Goal: Consume media (video, audio): Consume media (video, audio)

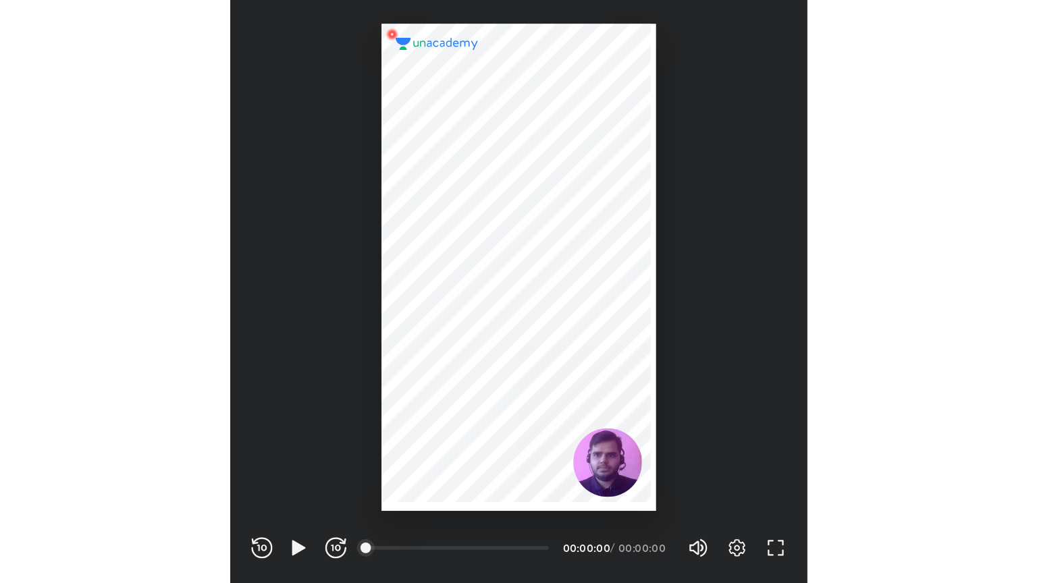
scroll to position [448, 443]
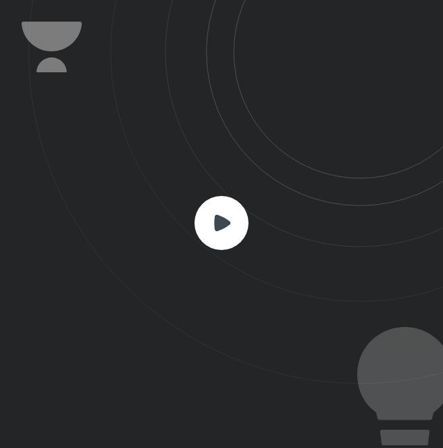
click at [237, 212] on rect at bounding box center [221, 223] width 54 height 54
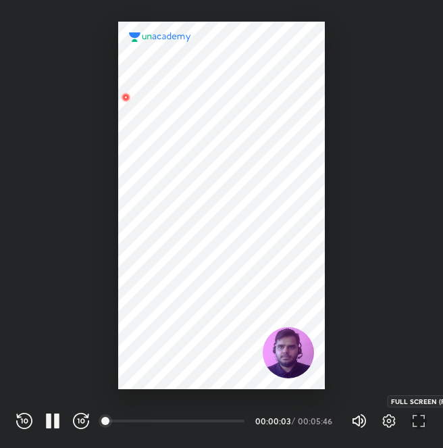
click at [413, 422] on icon "button" at bounding box center [415, 424] width 5 height 5
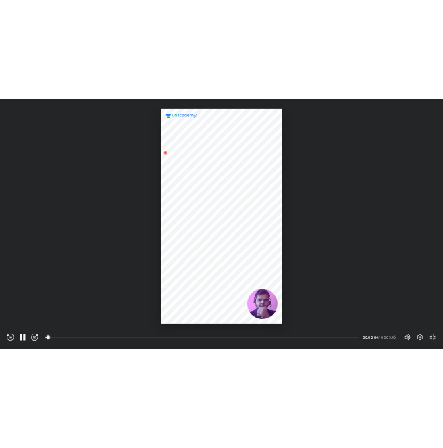
scroll to position [583, 1037]
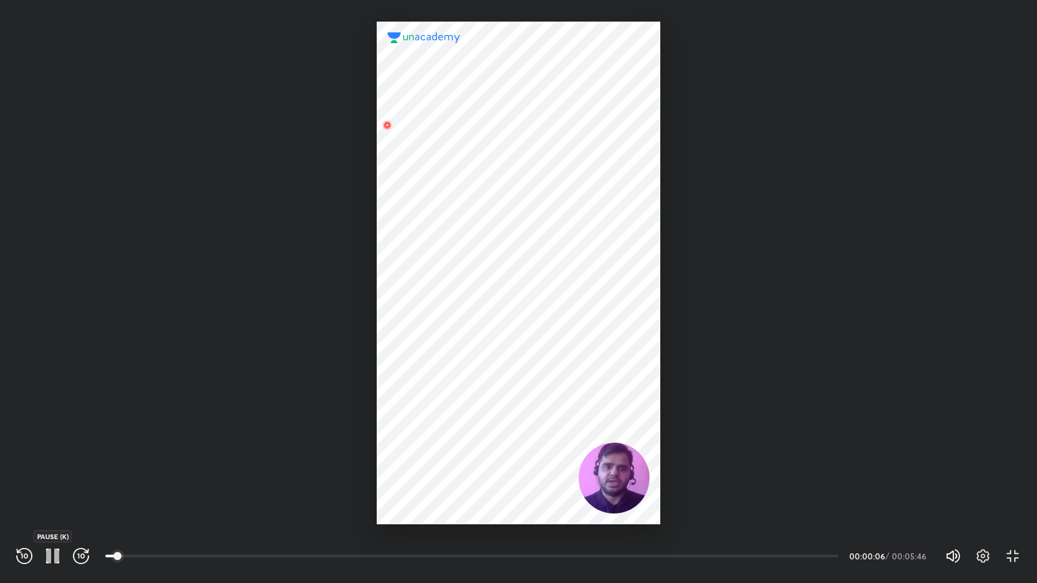
click at [55, 447] on icon "button" at bounding box center [56, 556] width 5 height 15
click at [55, 447] on icon "button" at bounding box center [53, 556] width 16 height 16
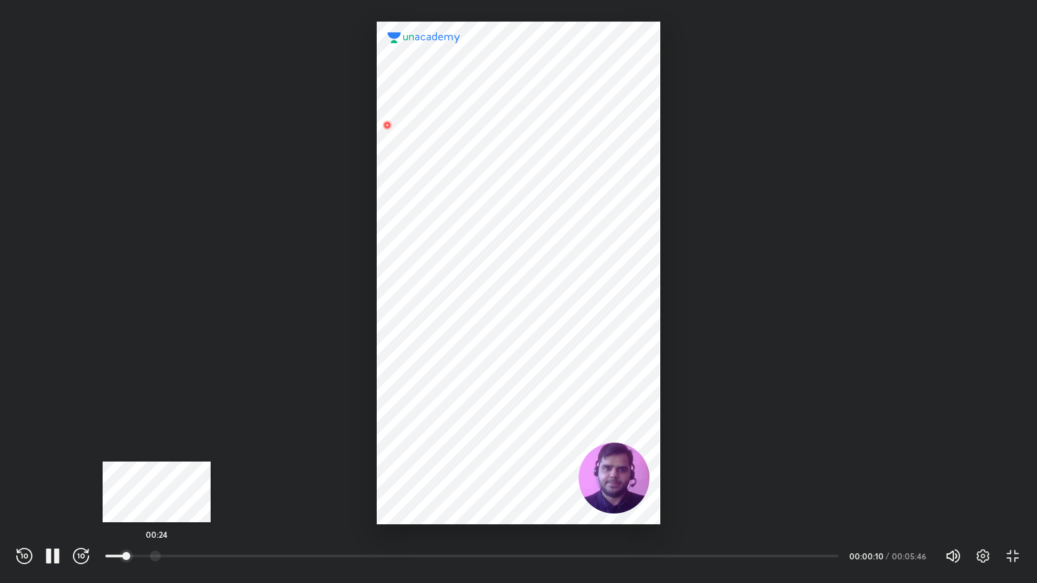
click at [157, 447] on div at bounding box center [155, 556] width 11 height 11
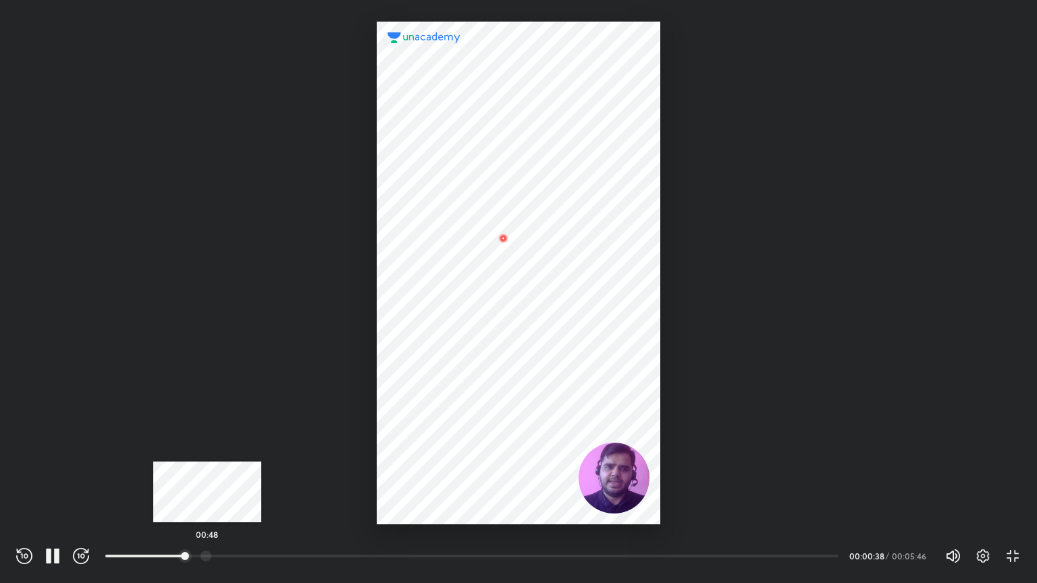
click at [207, 447] on div at bounding box center [206, 556] width 11 height 11
click at [223, 447] on div at bounding box center [221, 556] width 11 height 11
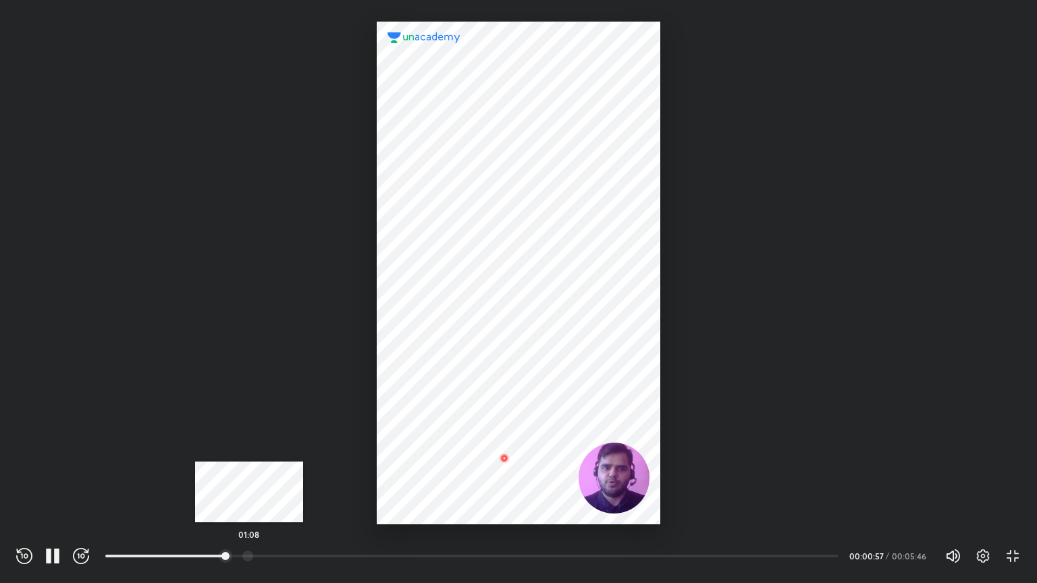
click at [249, 447] on div at bounding box center [247, 556] width 11 height 11
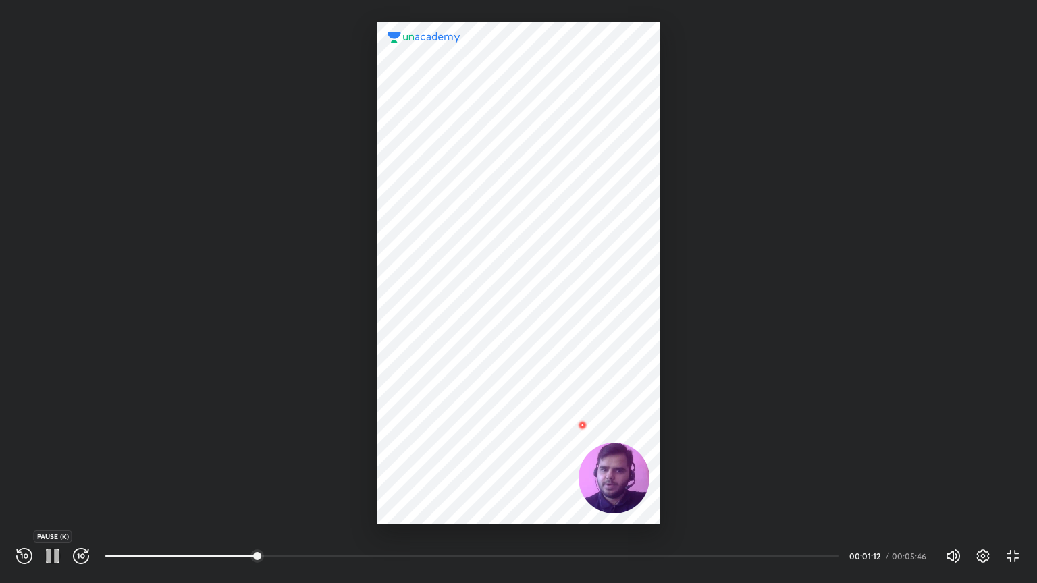
click at [55, 447] on icon "button" at bounding box center [56, 556] width 5 height 15
click at [55, 447] on icon "button" at bounding box center [52, 555] width 10 height 11
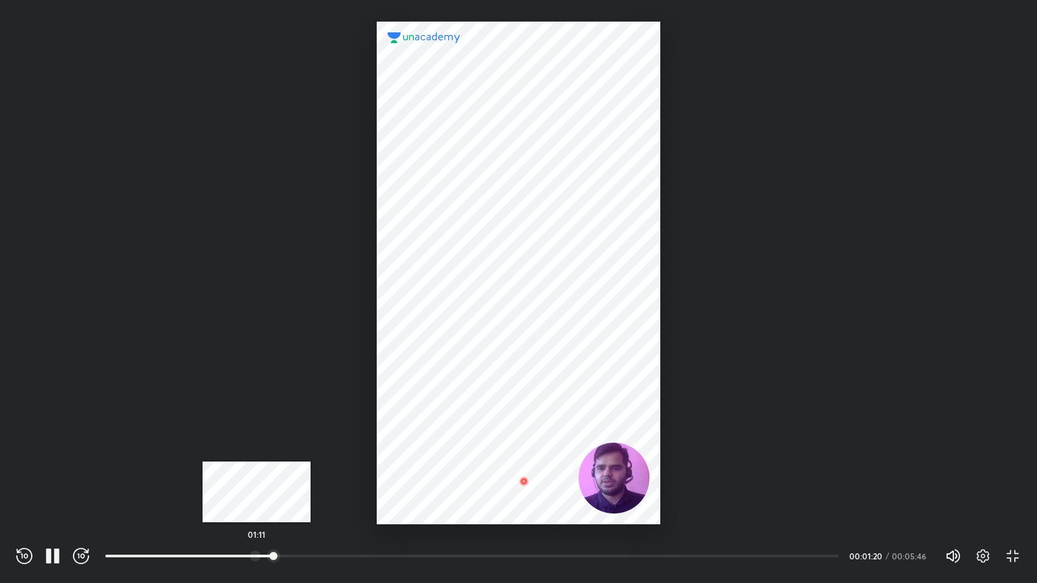
click at [257, 447] on div at bounding box center [255, 556] width 11 height 11
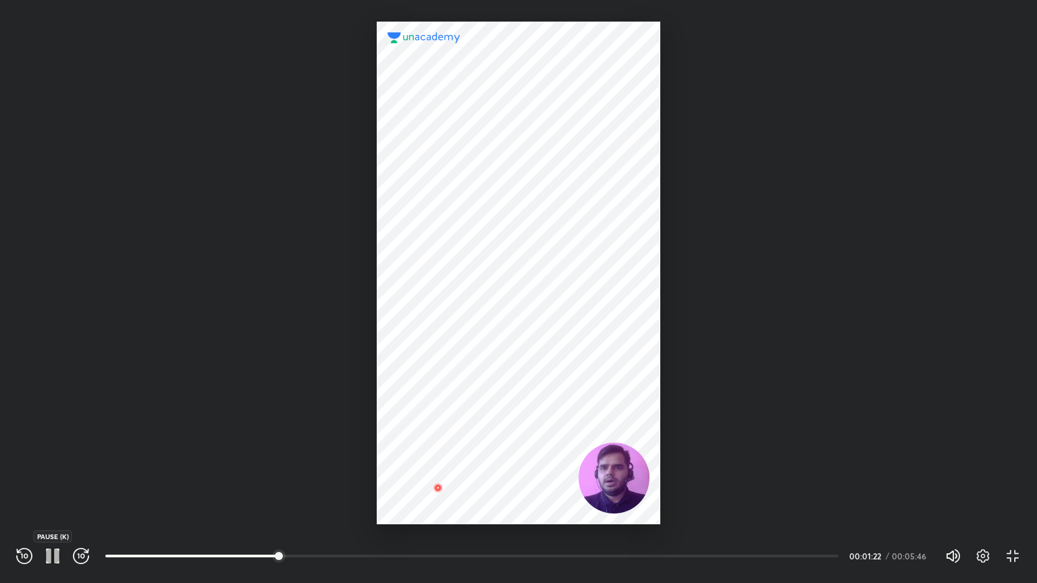
click at [55, 447] on icon "button" at bounding box center [56, 556] width 5 height 15
click at [55, 447] on icon "button" at bounding box center [52, 555] width 10 height 11
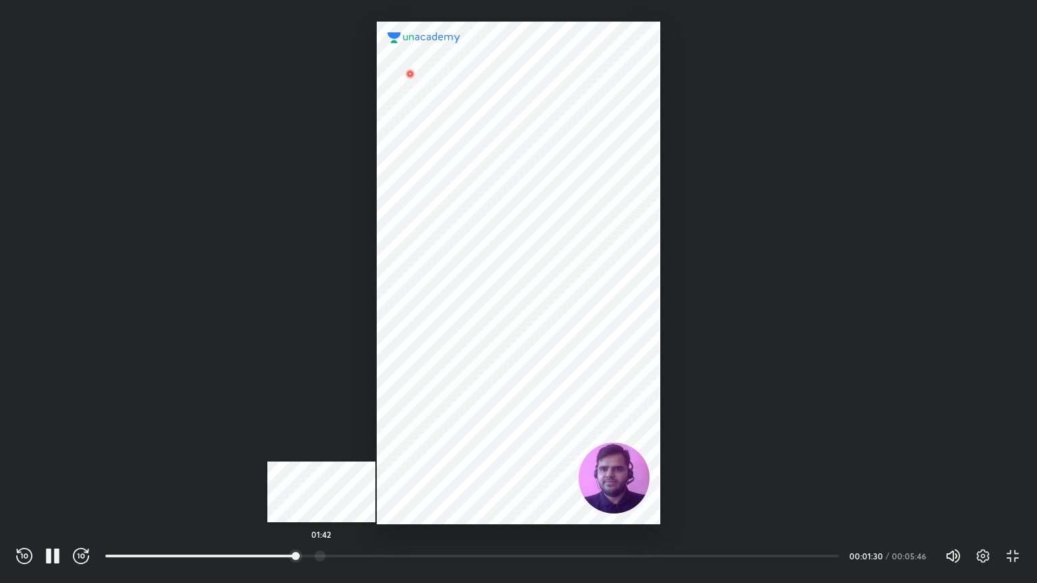
click at [321, 447] on div at bounding box center [320, 556] width 11 height 11
click at [338, 447] on div at bounding box center [336, 556] width 11 height 11
click at [354, 447] on div at bounding box center [353, 556] width 11 height 11
click at [367, 447] on div at bounding box center [366, 556] width 11 height 11
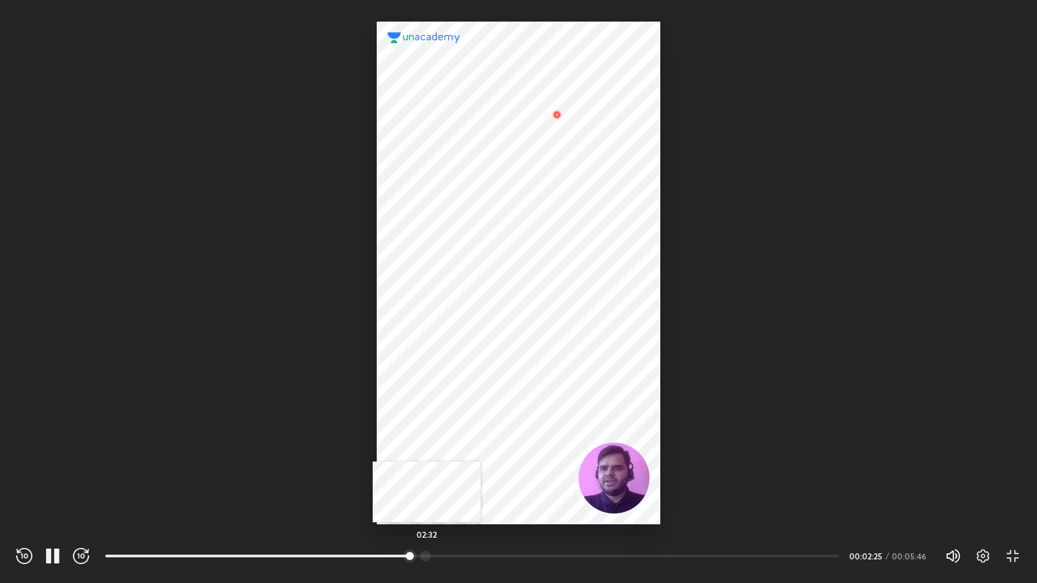
click at [427, 447] on div at bounding box center [425, 556] width 11 height 11
click at [442, 447] on div at bounding box center [445, 556] width 11 height 11
click at [442, 447] on div at bounding box center [453, 556] width 11 height 11
click at [442, 447] on div at bounding box center [465, 556] width 11 height 11
click at [442, 447] on div at bounding box center [480, 556] width 11 height 11
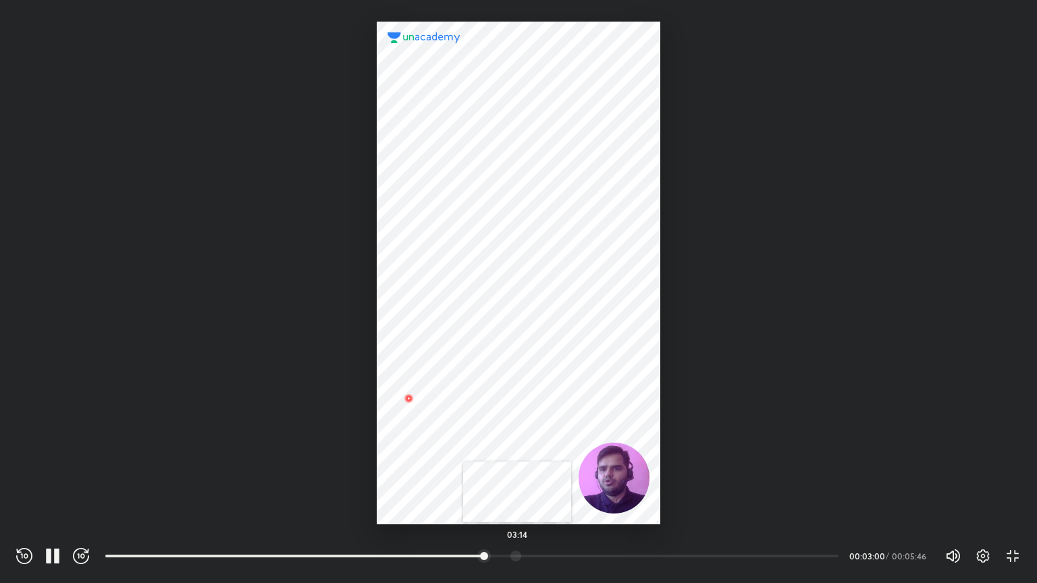
click at [442, 447] on div at bounding box center [515, 556] width 11 height 11
click at [442, 447] on div at bounding box center [506, 556] width 11 height 11
click at [442, 447] on div at bounding box center [526, 556] width 11 height 11
click at [442, 447] on div at bounding box center [549, 556] width 11 height 11
click at [442, 447] on div at bounding box center [536, 556] width 11 height 11
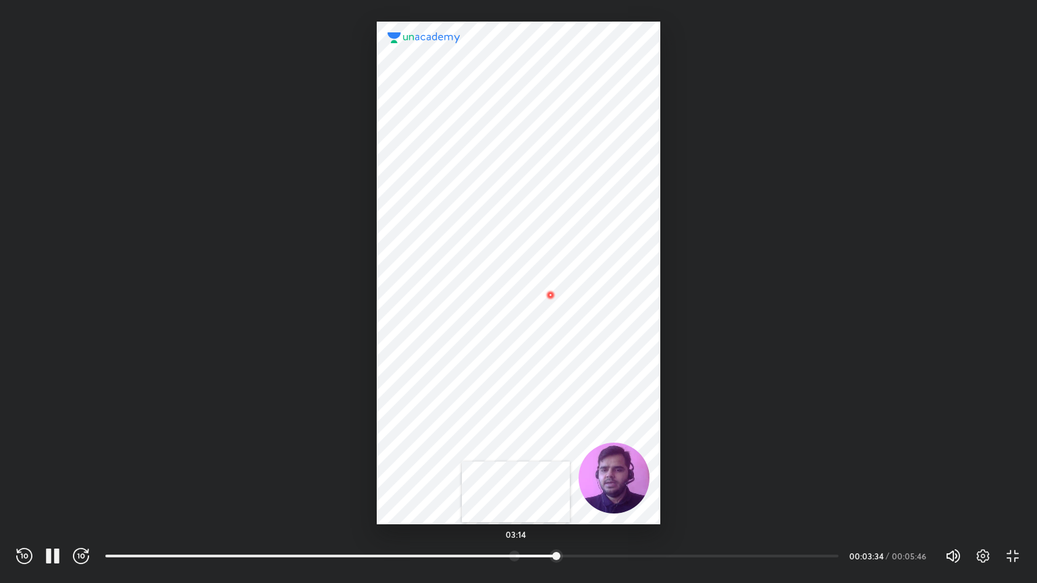
click at [442, 447] on div at bounding box center [514, 556] width 11 height 11
click at [442, 447] on div at bounding box center [530, 556] width 11 height 11
click at [442, 447] on div at bounding box center [550, 556] width 11 height 11
click at [442, 447] on div at bounding box center [571, 556] width 11 height 11
click at [442, 447] on div at bounding box center [593, 556] width 11 height 11
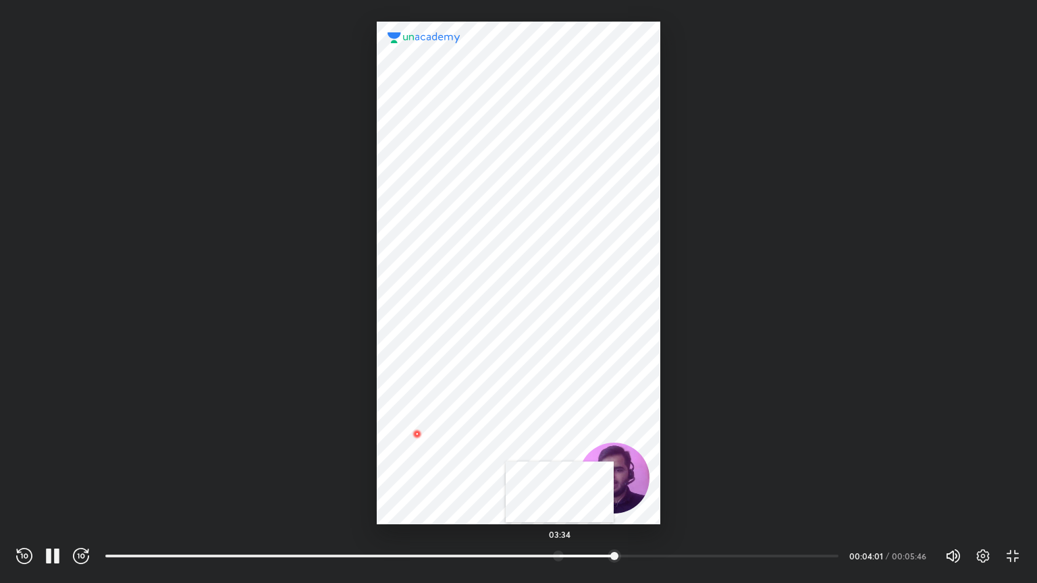
click at [442, 447] on div at bounding box center [558, 556] width 11 height 11
click at [442, 447] on div at bounding box center [539, 556] width 11 height 11
click at [442, 447] on div at bounding box center [514, 556] width 11 height 11
click at [442, 447] on div at bounding box center [480, 556] width 11 height 11
click at [57, 447] on icon "button" at bounding box center [56, 556] width 5 height 15
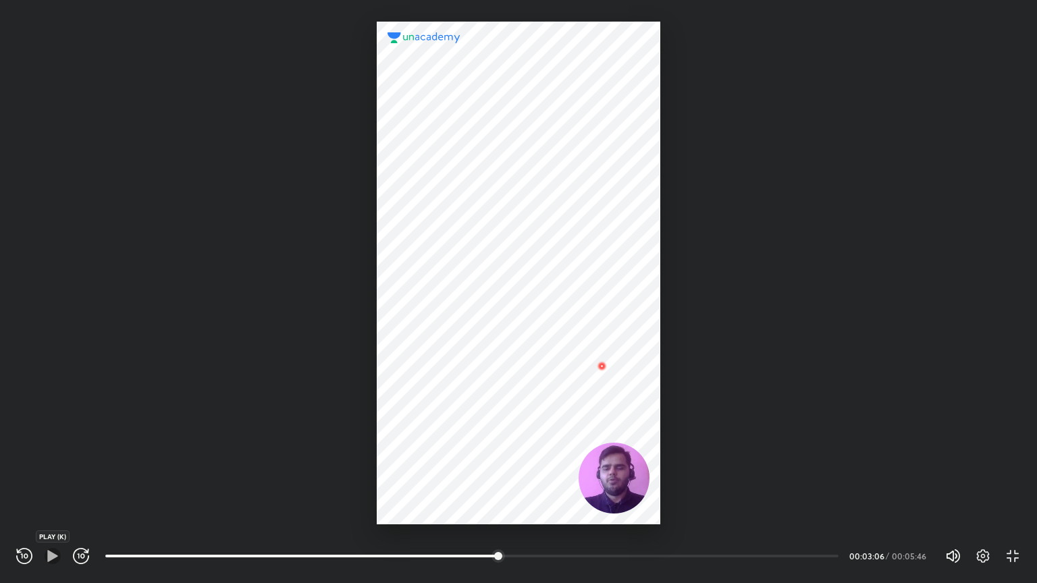
click at [57, 447] on icon "button" at bounding box center [53, 556] width 16 height 16
click at [53, 447] on icon "button" at bounding box center [53, 556] width 16 height 16
click at [53, 447] on icon "button" at bounding box center [52, 555] width 10 height 11
click at [442, 447] on div at bounding box center [547, 556] width 11 height 11
click at [442, 447] on div at bounding box center [565, 556] width 11 height 11
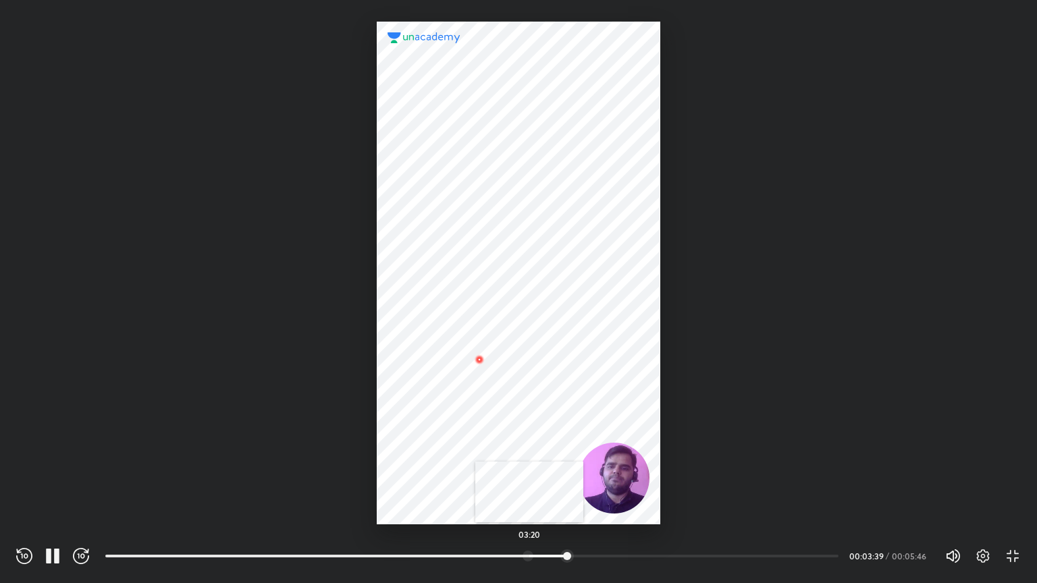
click at [442, 447] on div at bounding box center [528, 556] width 11 height 11
click at [442, 447] on div at bounding box center [549, 556] width 11 height 11
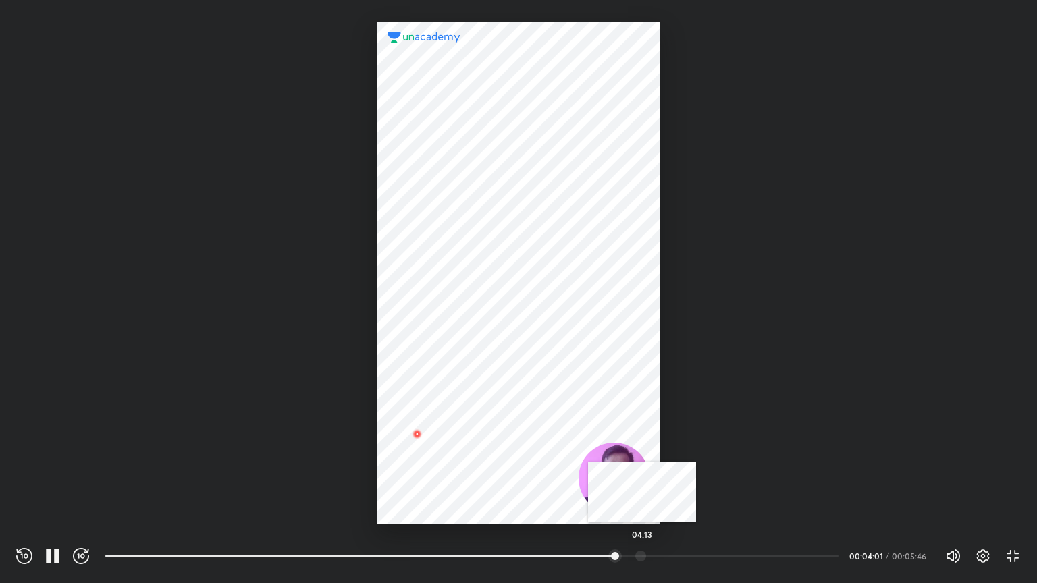
click at [442, 447] on div at bounding box center [640, 556] width 11 height 11
click at [442, 447] on div at bounding box center [664, 556] width 11 height 11
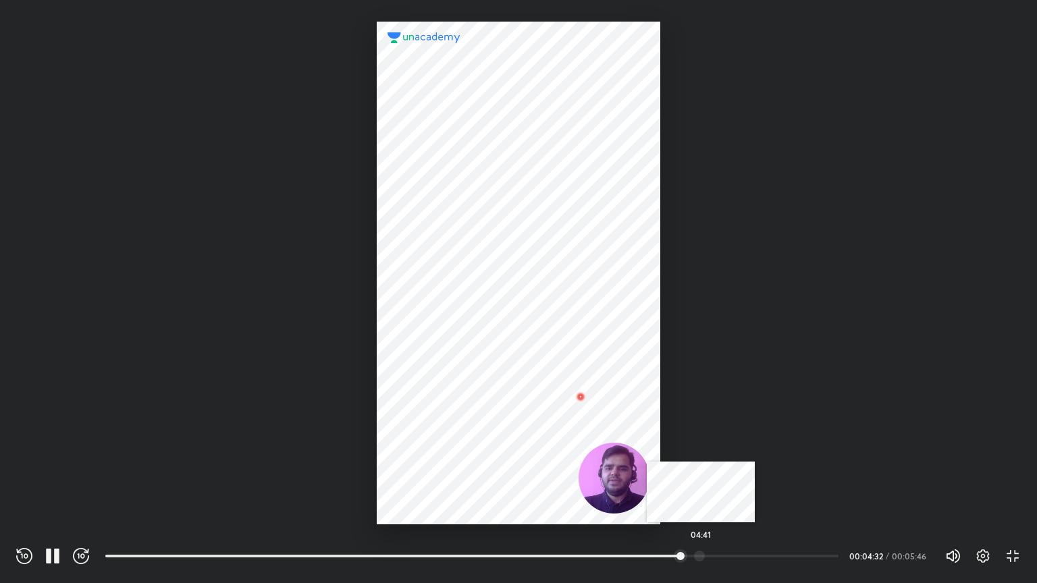
click at [442, 447] on div at bounding box center [699, 556] width 11 height 11
click at [442, 447] on div at bounding box center [719, 556] width 11 height 11
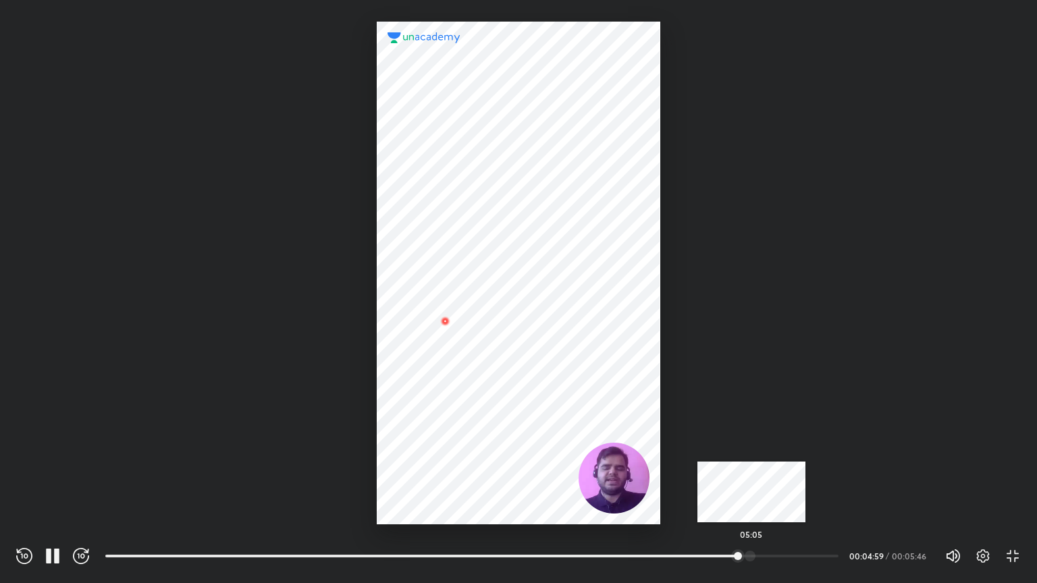
click at [442, 447] on div at bounding box center [750, 556] width 11 height 11
click at [442, 447] on div at bounding box center [765, 556] width 11 height 11
click at [442, 447] on div at bounding box center [749, 556] width 11 height 11
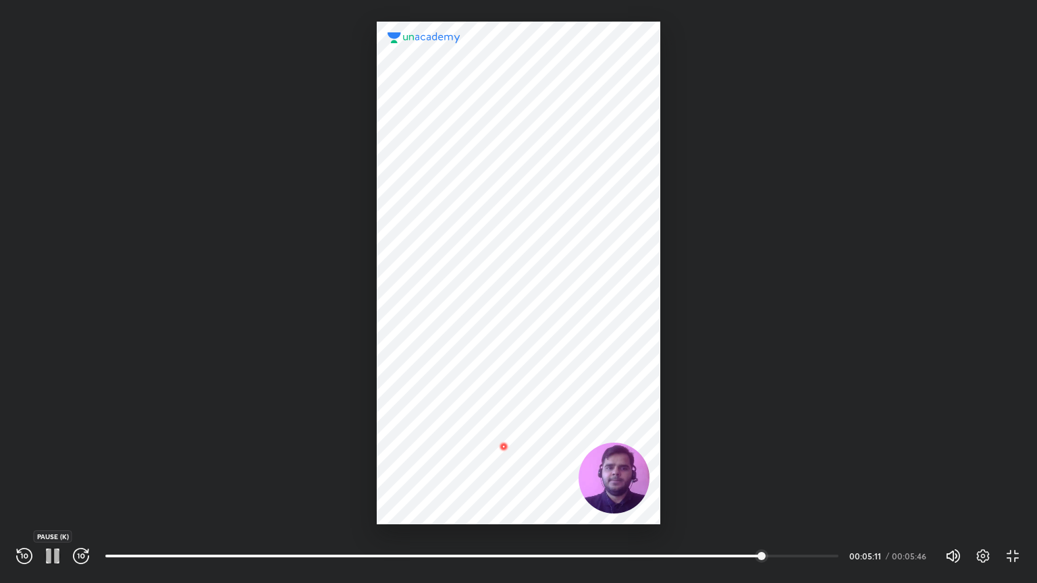
click at [52, 447] on icon "button" at bounding box center [53, 556] width 16 height 16
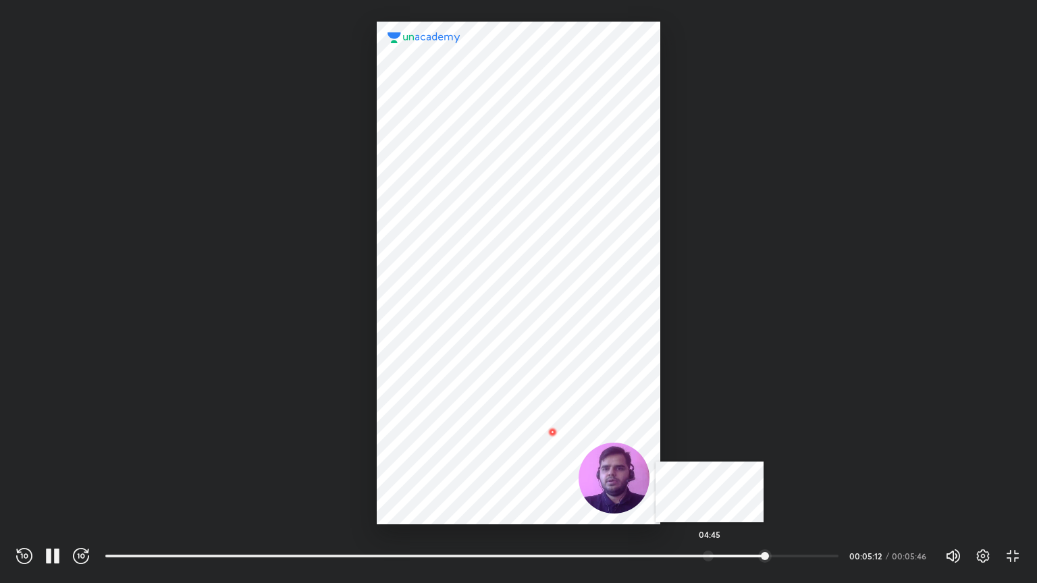
click at [442, 447] on div at bounding box center [708, 556] width 11 height 11
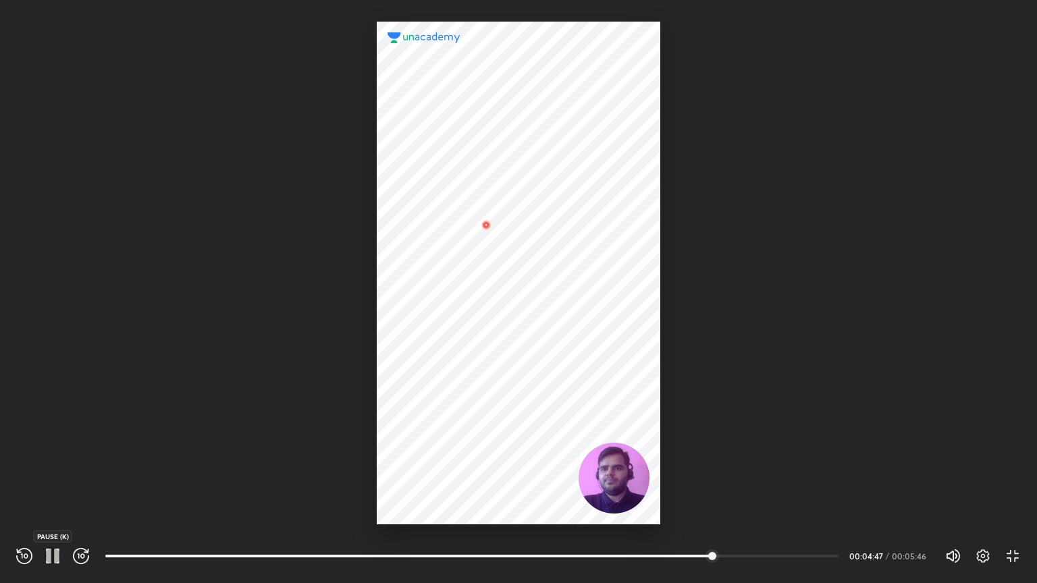
click at [51, 447] on icon "button" at bounding box center [53, 556] width 16 height 16
click at [51, 447] on icon "button" at bounding box center [52, 555] width 10 height 11
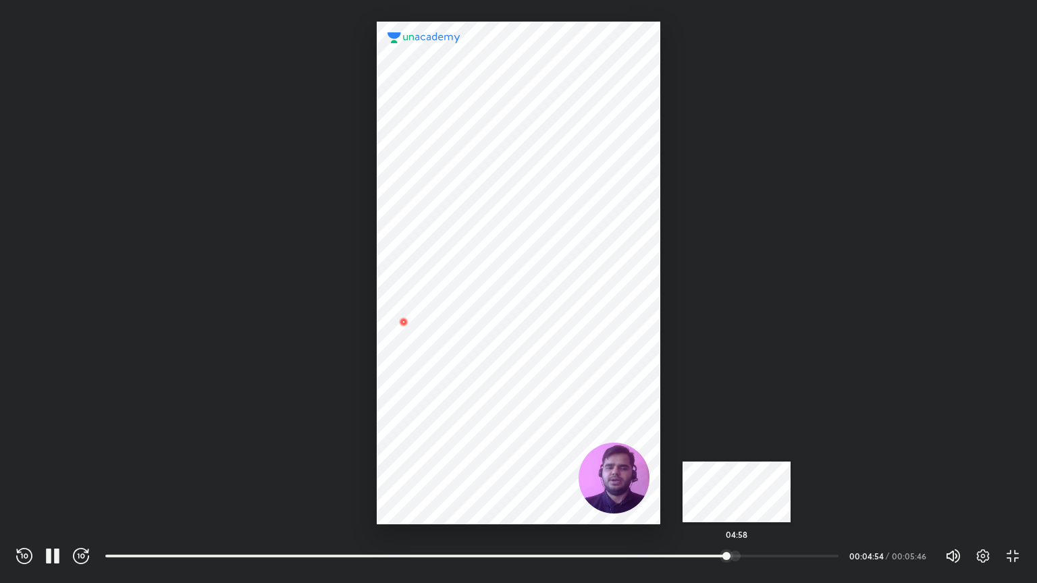
click at [442, 447] on div at bounding box center [735, 556] width 11 height 11
click at [442, 447] on div at bounding box center [744, 556] width 11 height 11
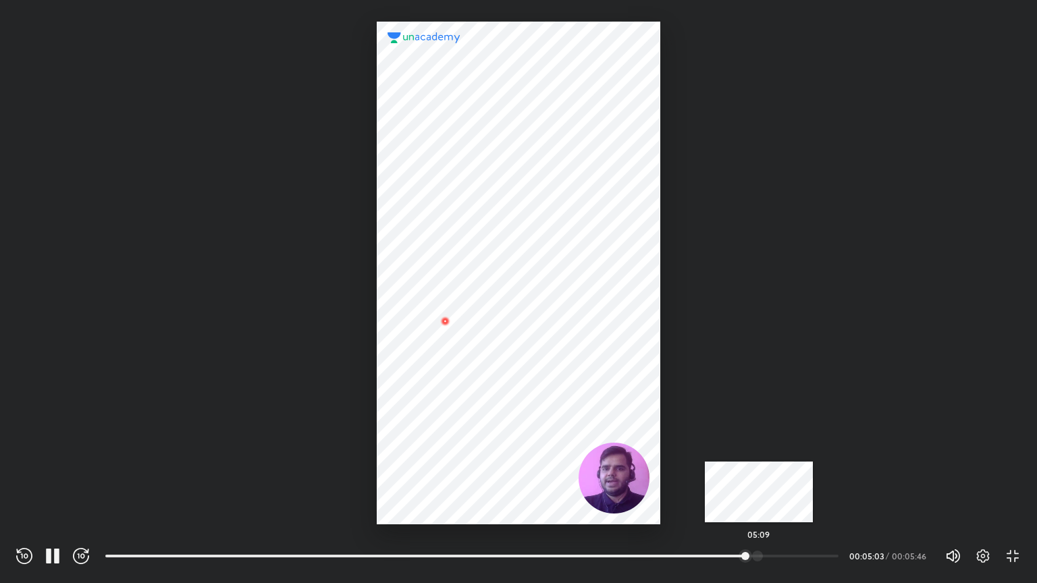
click at [442, 447] on div at bounding box center [757, 556] width 11 height 11
click at [442, 447] on div at bounding box center [777, 556] width 11 height 11
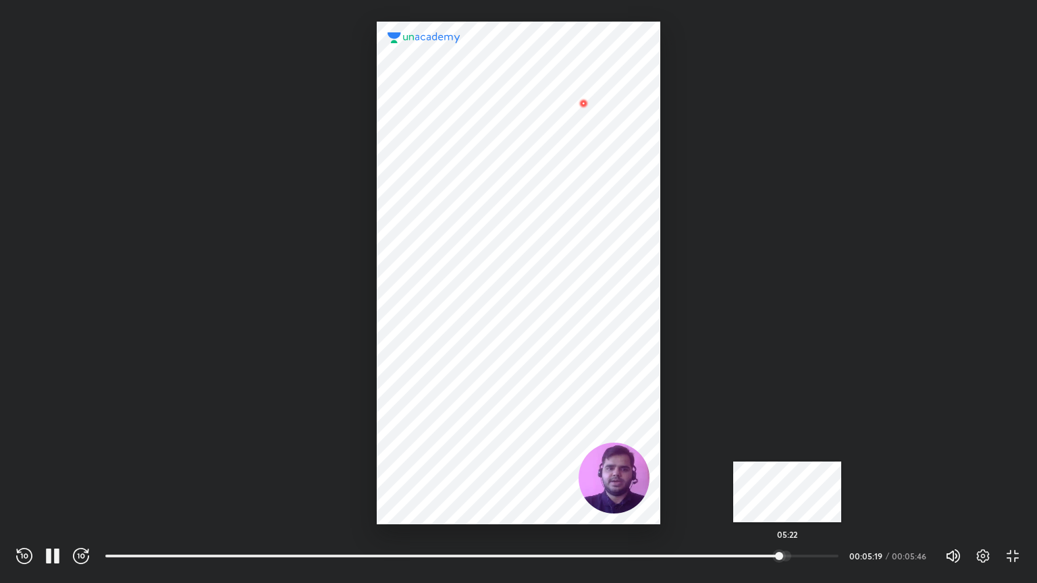
click at [442, 447] on div at bounding box center [785, 556] width 11 height 11
click at [442, 447] on div at bounding box center [794, 556] width 11 height 11
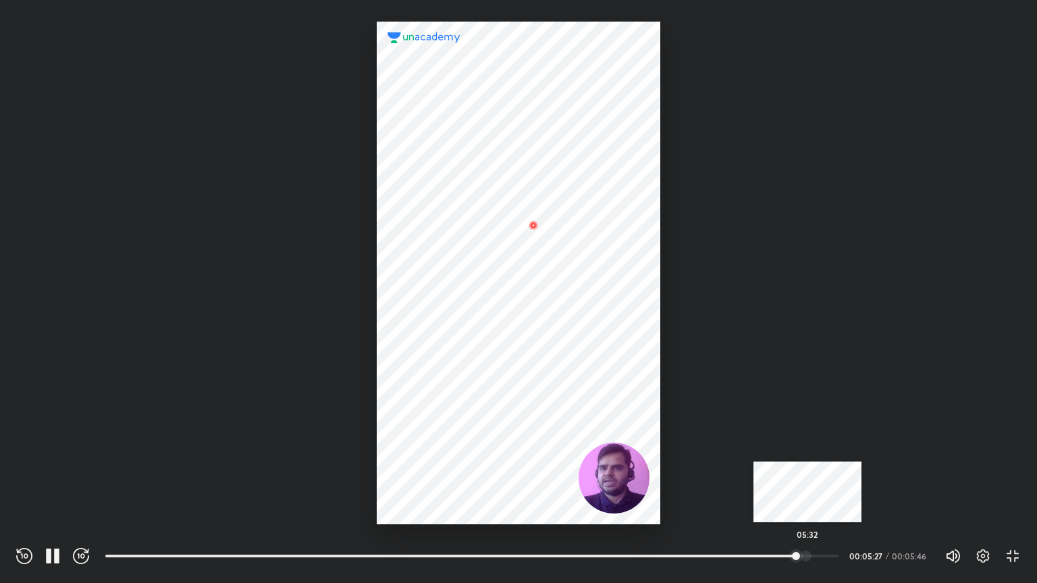
click at [442, 447] on div at bounding box center [806, 556] width 11 height 11
click at [442, 447] on div at bounding box center [817, 556] width 11 height 11
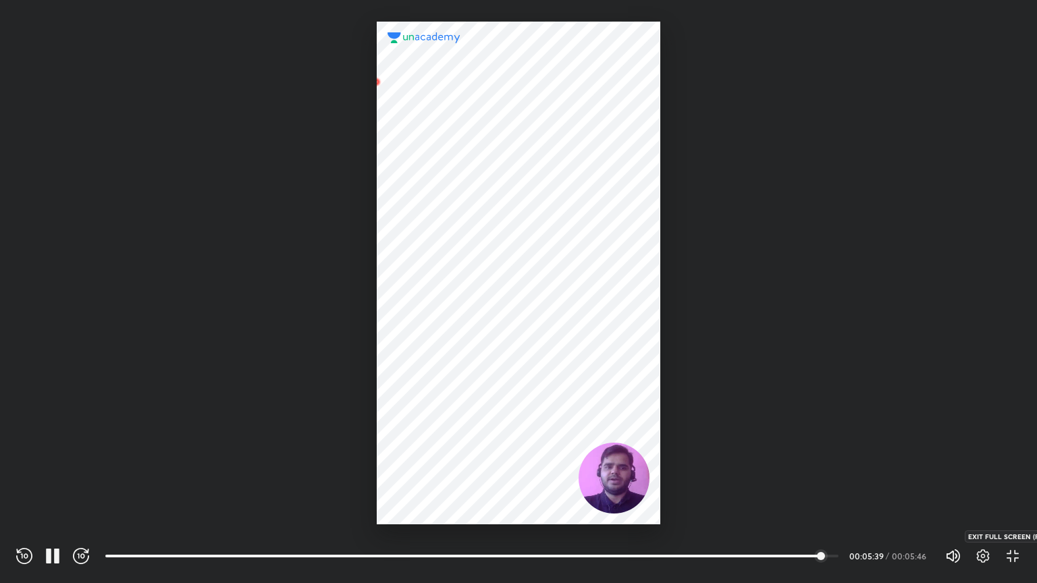
click at [442, 447] on icon "button" at bounding box center [1016, 560] width 5 height 5
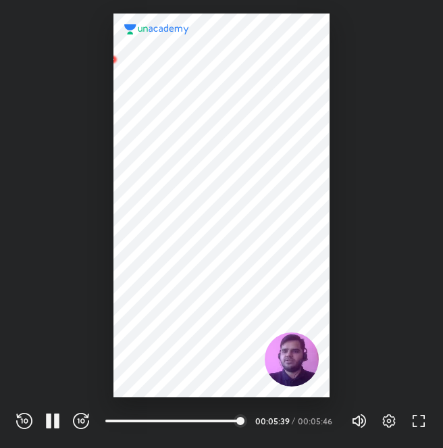
scroll to position [448, 443]
